Goal: Navigation & Orientation: Find specific page/section

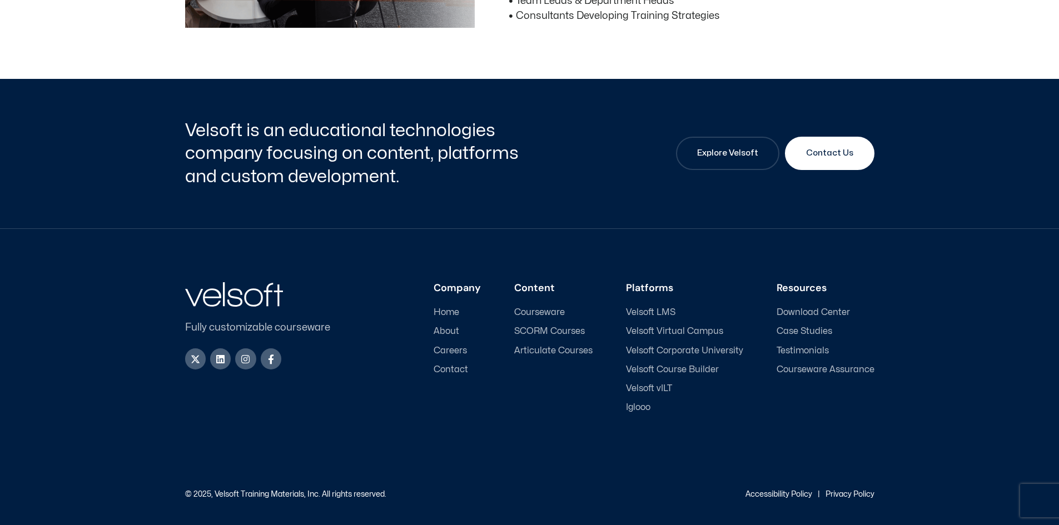
scroll to position [1034, 0]
click at [461, 352] on span "Careers" at bounding box center [449, 351] width 33 height 11
